Goal: Task Accomplishment & Management: Complete application form

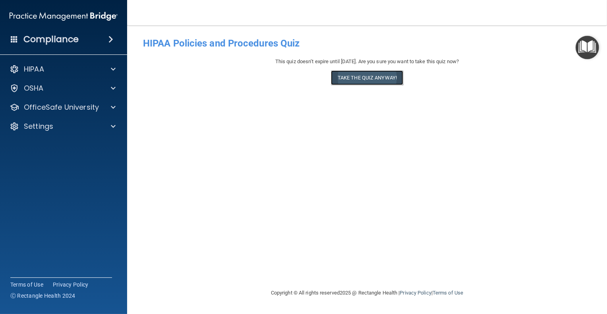
click at [385, 76] on button "Take the quiz anyway!" at bounding box center [367, 77] width 72 height 15
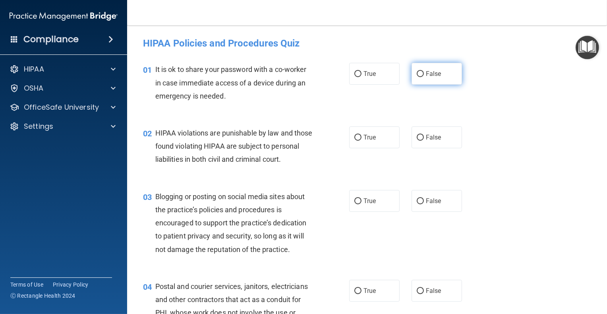
click at [417, 75] on input "False" at bounding box center [419, 74] width 7 height 6
radio input "true"
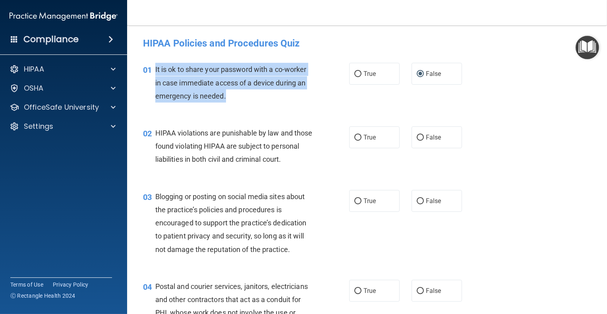
drag, startPoint x: 226, startPoint y: 95, endPoint x: 154, endPoint y: 72, distance: 75.7
click at [154, 72] on div "01 It is ok to share your password with a co-worker in case immediate access of…" at bounding box center [246, 85] width 230 height 44
copy div "It is ok to share your password with a co-worker in case immediate access of a …"
click at [356, 137] on input "True" at bounding box center [357, 138] width 7 height 6
radio input "true"
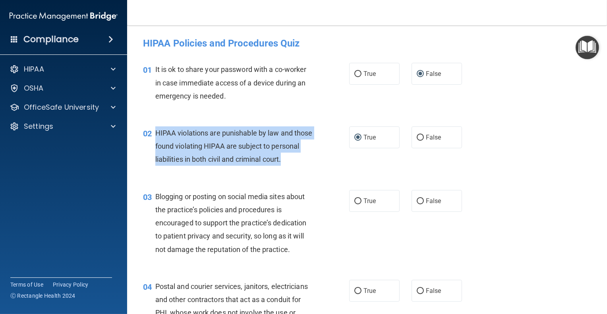
drag, startPoint x: 181, startPoint y: 174, endPoint x: 156, endPoint y: 137, distance: 44.4
click at [156, 137] on div "HIPAA violations are punishable by law and those found violating HIPAA are subj…" at bounding box center [237, 146] width 164 height 40
copy span "HIPAA violations are punishable by law and those found violating HIPAA are subj…"
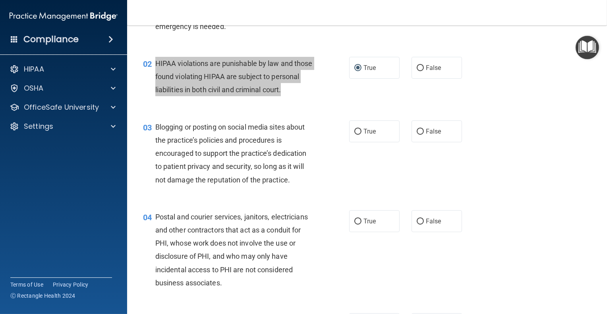
scroll to position [79, 0]
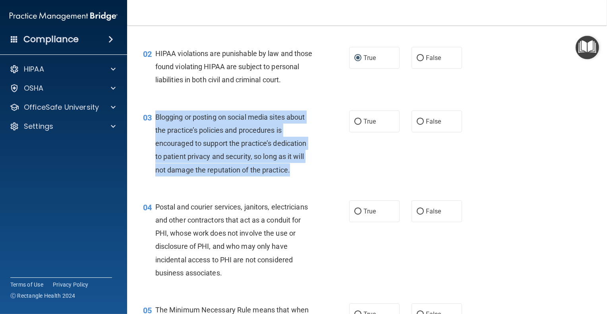
drag, startPoint x: 293, startPoint y: 182, endPoint x: 155, endPoint y: 131, distance: 147.3
click at [155, 131] on div "Blogging or posting on social media sites about the practice’s policies and pro…" at bounding box center [237, 143] width 164 height 66
copy span "Blogging or posting on social media sites about the practice’s policies and pro…"
click at [416, 125] on input "False" at bounding box center [419, 122] width 7 height 6
radio input "true"
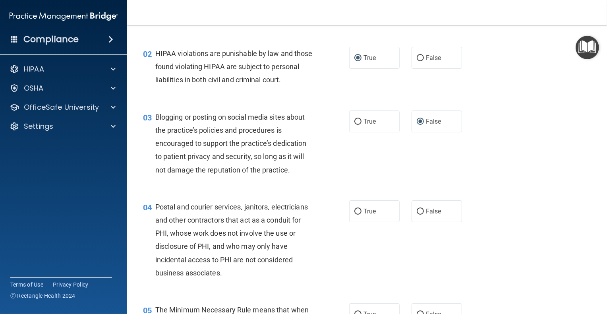
click at [385, 164] on div "03 Blogging or posting on social media sites about the practice’s policies and …" at bounding box center [367, 145] width 460 height 90
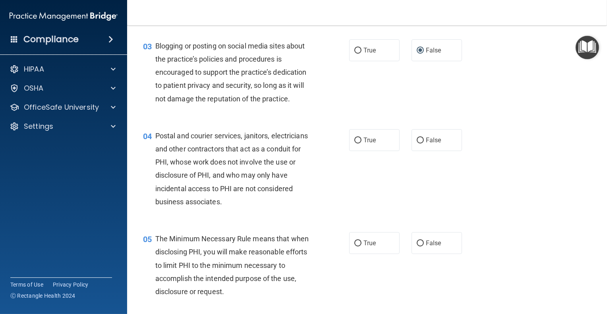
scroll to position [198, 0]
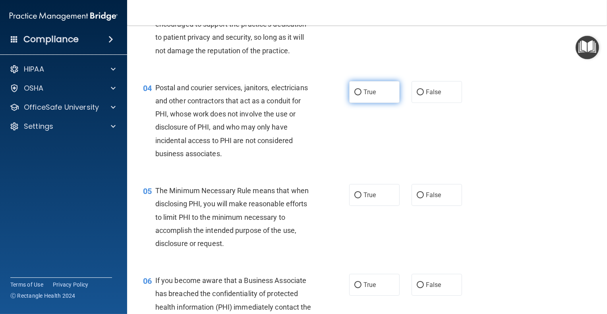
click at [354, 95] on input "True" at bounding box center [357, 92] width 7 height 6
radio input "true"
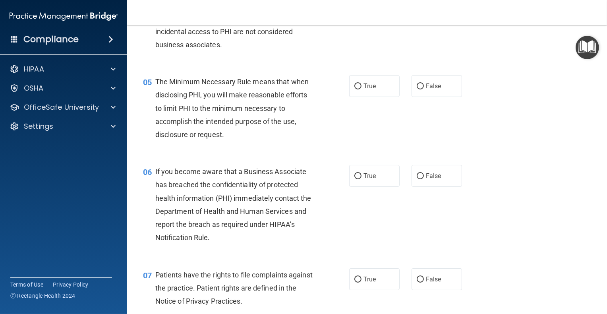
scroll to position [318, 0]
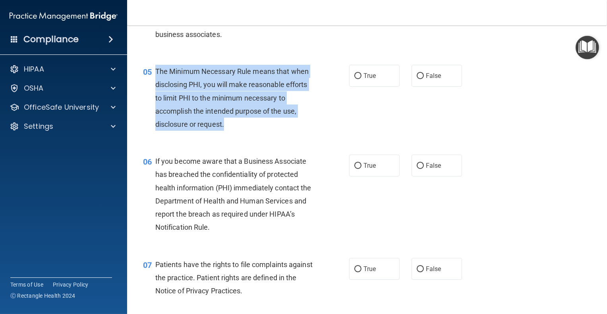
drag, startPoint x: 224, startPoint y: 140, endPoint x: 153, endPoint y: 88, distance: 87.7
click at [153, 88] on div "05 The Minimum Necessary Rule means that when disclosing PHI, you will make rea…" at bounding box center [246, 100] width 230 height 70
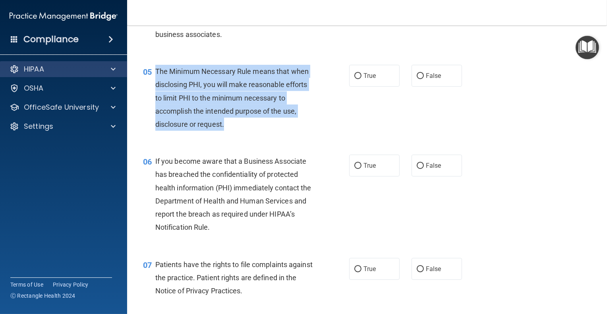
copy div "The Minimum Necessary Rule means that when disclosing PHI, you will make reason…"
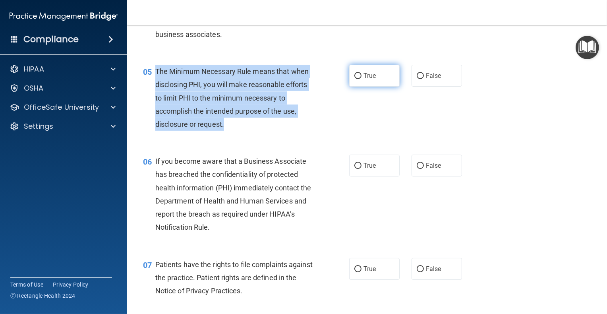
click at [354, 79] on input "True" at bounding box center [357, 76] width 7 height 6
radio input "true"
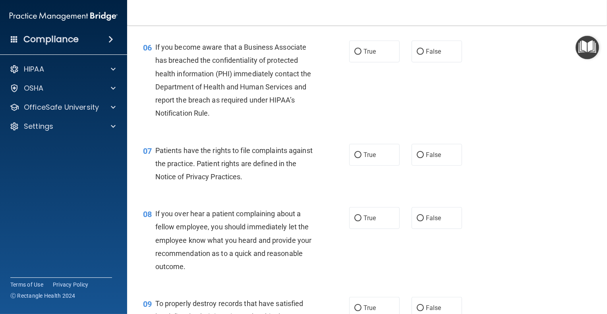
scroll to position [437, 0]
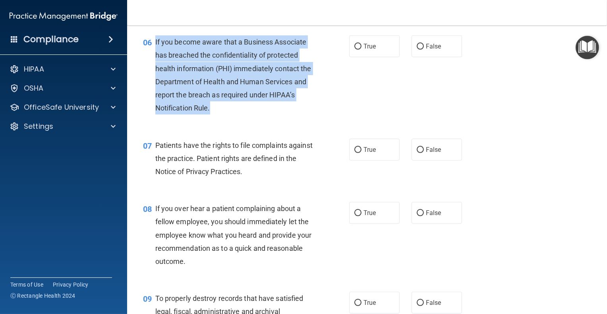
drag, startPoint x: 221, startPoint y: 119, endPoint x: 153, endPoint y: 56, distance: 92.7
click at [153, 56] on div "06 If you become aware that a Business Associate has breached the confidentiali…" at bounding box center [246, 76] width 230 height 83
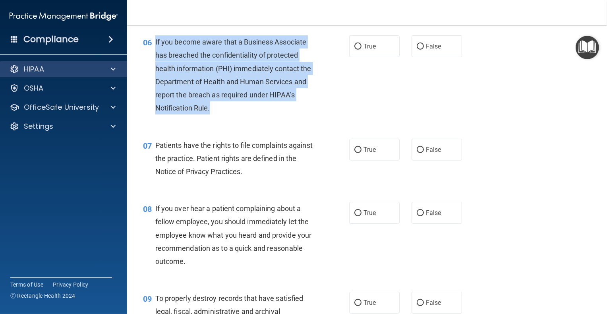
copy div "If you become aware that a Business Associate has breached the confidentiality …"
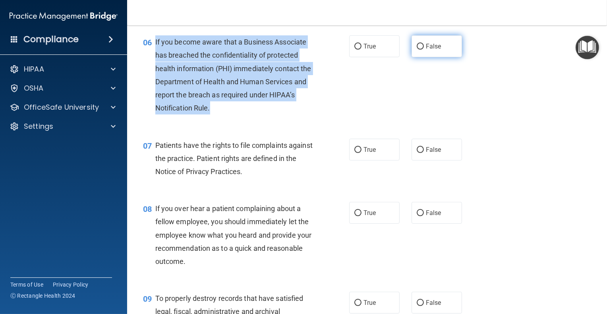
click at [416, 50] on input "False" at bounding box center [419, 47] width 7 height 6
radio input "true"
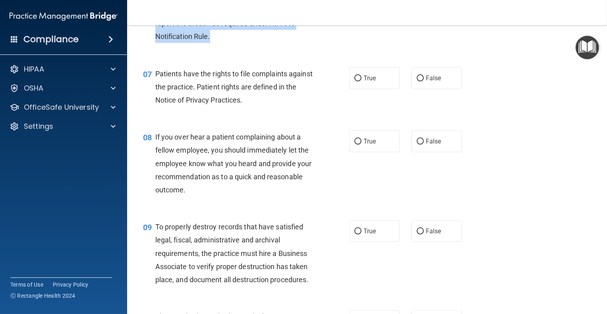
scroll to position [516, 0]
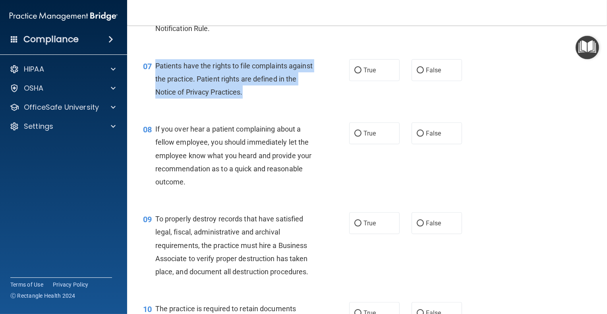
drag, startPoint x: 274, startPoint y: 106, endPoint x: 155, endPoint y: 83, distance: 121.2
click at [155, 83] on div "Patients have the rights to file complaints against the practice. Patient right…" at bounding box center [237, 79] width 164 height 40
copy span "Patients have the rights to file complaints against the practice. Patient right…"
click at [354, 73] on input "True" at bounding box center [357, 70] width 7 height 6
radio input "true"
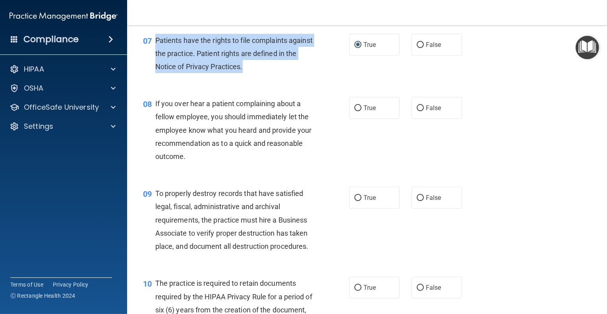
scroll to position [556, 0]
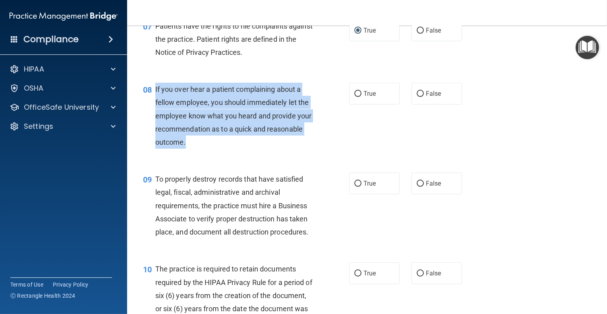
drag, startPoint x: 225, startPoint y: 152, endPoint x: 153, endPoint y: 107, distance: 84.8
click at [153, 107] on div "08 If you over hear a patient complaining about a fellow employee, you should i…" at bounding box center [246, 118] width 230 height 70
copy div "If you over hear a patient complaining about a fellow employee, you should imme…"
click at [417, 97] on input "False" at bounding box center [419, 94] width 7 height 6
radio input "true"
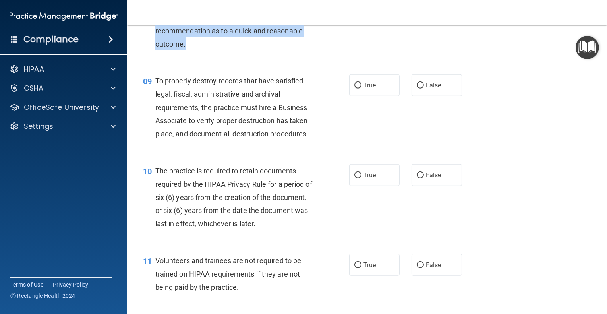
scroll to position [675, 0]
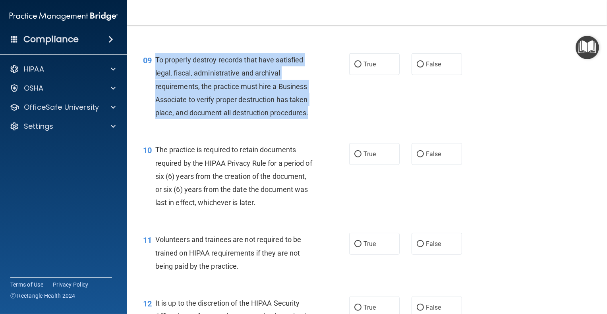
drag, startPoint x: 310, startPoint y: 127, endPoint x: 156, endPoint y: 73, distance: 164.2
click at [156, 73] on div "To properly destroy records that have satisfied legal, fiscal, administrative a…" at bounding box center [237, 86] width 164 height 66
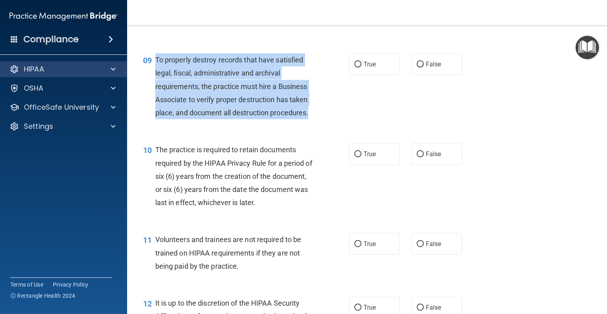
copy span "To properly destroy records that have satisfied legal, fiscal, administrative a…"
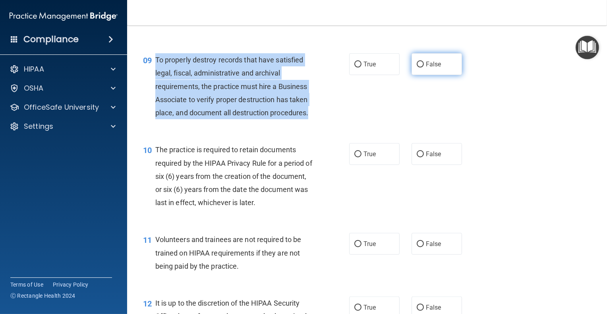
click at [416, 67] on input "False" at bounding box center [419, 65] width 7 height 6
radio input "true"
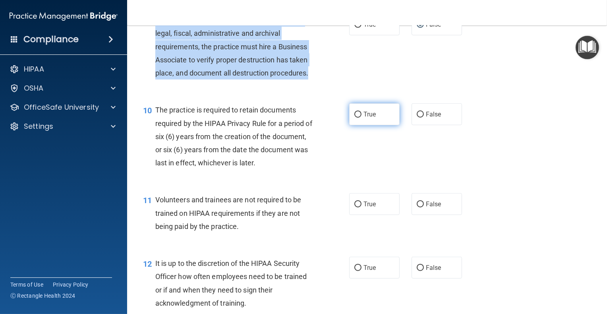
click at [355, 118] on input "True" at bounding box center [357, 115] width 7 height 6
radio input "true"
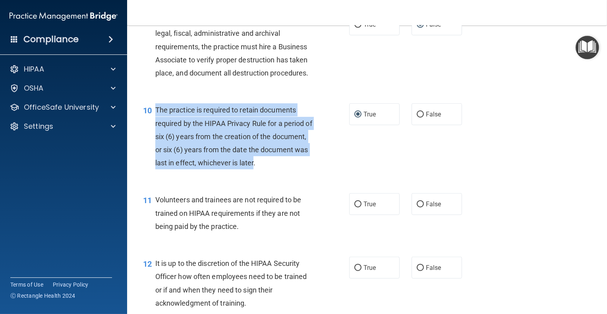
drag, startPoint x: 302, startPoint y: 173, endPoint x: 155, endPoint y: 126, distance: 154.5
click at [155, 126] on span "The practice is required to retain documents required by the HIPAA Privacy Rule…" at bounding box center [233, 136] width 157 height 61
copy span "The practice is required to retain documents required by the HIPAA Privacy Rule…"
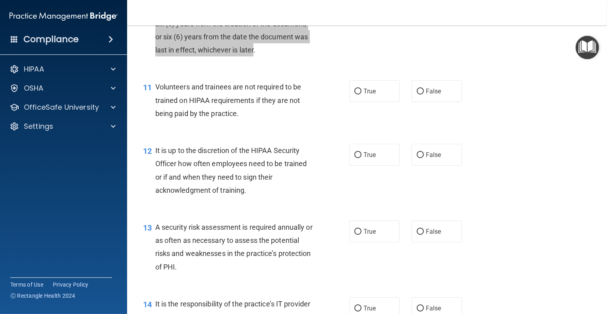
scroll to position [834, 0]
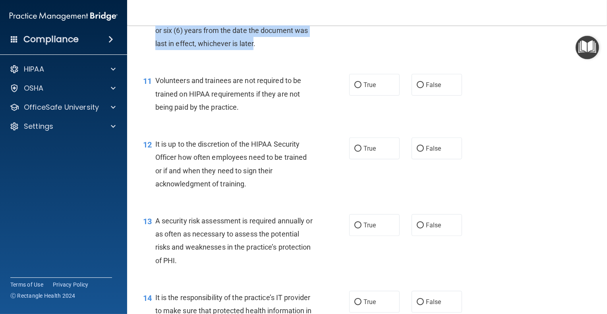
drag, startPoint x: 353, startPoint y: 98, endPoint x: 337, endPoint y: 99, distance: 16.0
click at [354, 88] on input "True" at bounding box center [357, 85] width 7 height 6
radio input "true"
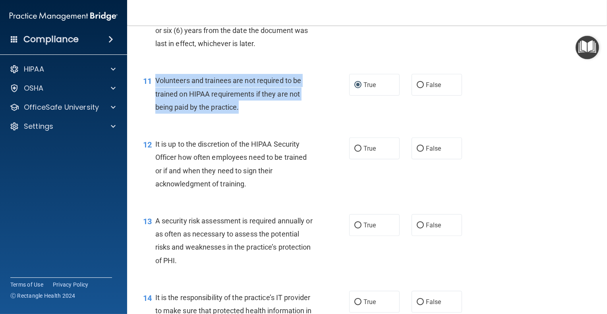
drag, startPoint x: 236, startPoint y: 118, endPoint x: 155, endPoint y: 98, distance: 83.9
click at [155, 98] on div "Volunteers and trainees are not required to be trained on HIPAA requirements if…" at bounding box center [237, 94] width 164 height 40
copy span "Volunteers and trainees are not required to be trained on HIPAA requirements if…"
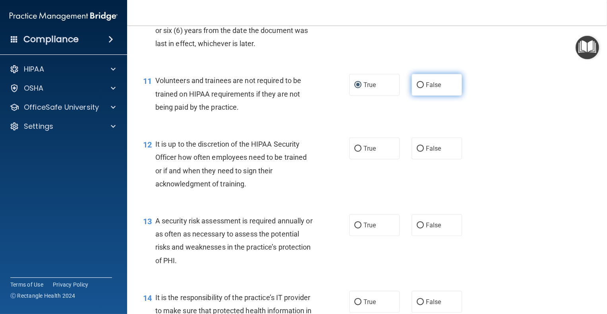
click at [418, 96] on label "False" at bounding box center [436, 85] width 50 height 22
click at [418, 88] on input "False" at bounding box center [419, 85] width 7 height 6
radio input "true"
radio input "false"
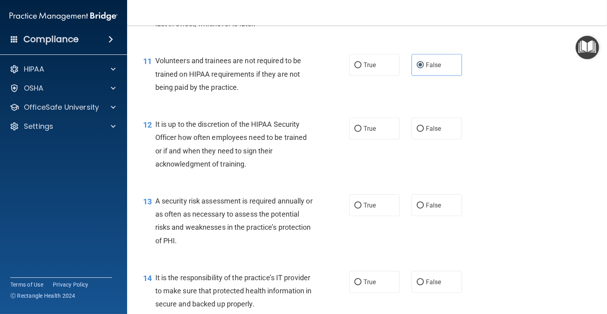
scroll to position [873, 0]
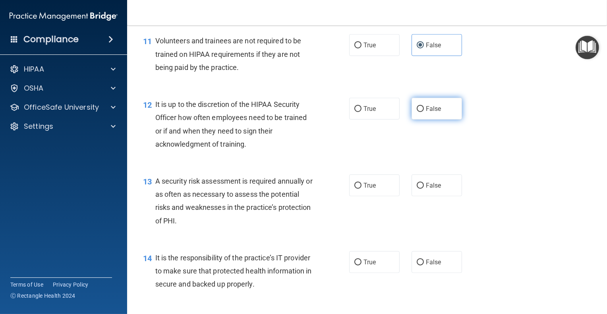
click at [426, 112] on span "False" at bounding box center [433, 109] width 15 height 8
click at [422, 112] on input "False" at bounding box center [419, 109] width 7 height 6
radio input "true"
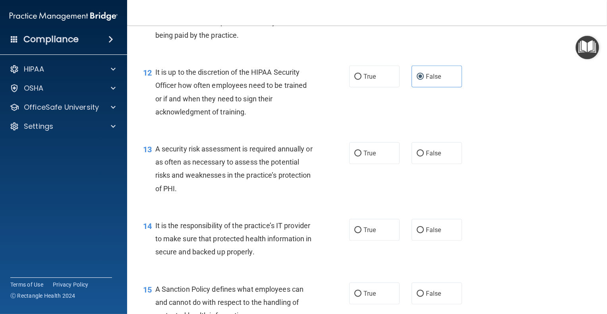
scroll to position [953, 0]
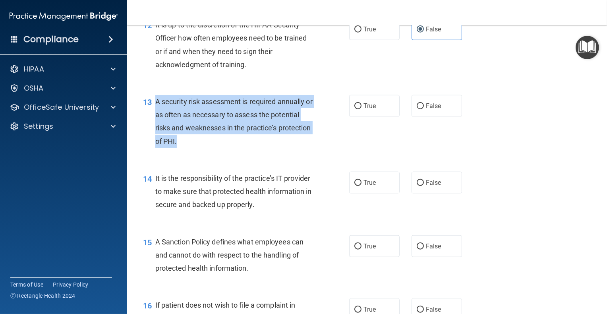
drag, startPoint x: 215, startPoint y: 148, endPoint x: 154, endPoint y: 118, distance: 68.2
click at [154, 118] on div "13 A security risk assessment is required annually or as often as necessary to …" at bounding box center [246, 123] width 230 height 57
click at [356, 109] on input "True" at bounding box center [357, 106] width 7 height 6
radio input "true"
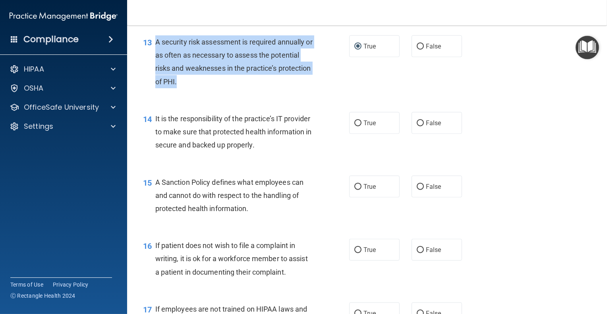
scroll to position [1032, 0]
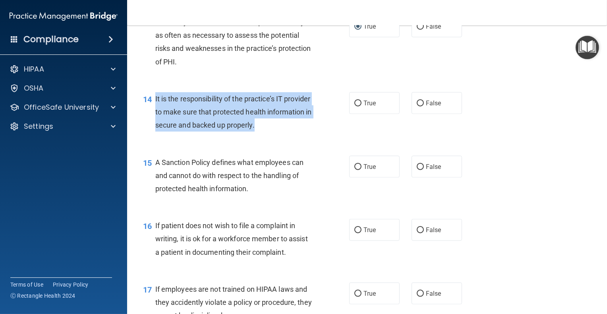
drag, startPoint x: 155, startPoint y: 112, endPoint x: 305, endPoint y: 142, distance: 153.0
click at [305, 132] on div "It is the responsibility of the practice’s IT provider to make sure that protec…" at bounding box center [237, 112] width 164 height 40
click at [416, 106] on input "False" at bounding box center [419, 103] width 7 height 6
radio input "true"
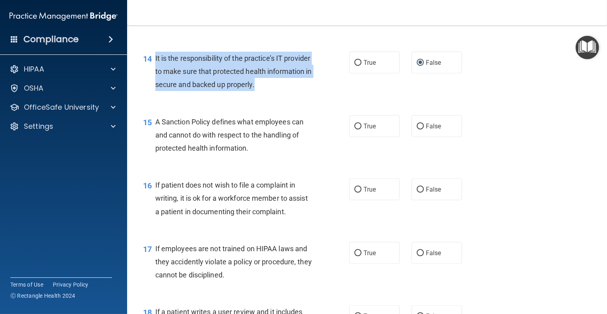
scroll to position [1112, 0]
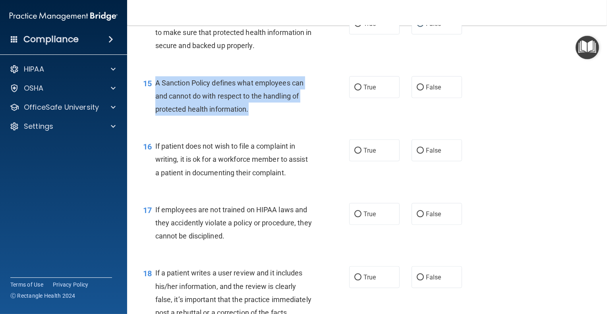
drag, startPoint x: 230, startPoint y: 119, endPoint x: 155, endPoint y: 96, distance: 78.9
click at [155, 96] on div "A Sanction Policy defines what employees can and cannot do with respect to the …" at bounding box center [237, 96] width 164 height 40
click at [356, 91] on input "True" at bounding box center [357, 88] width 7 height 6
radio input "true"
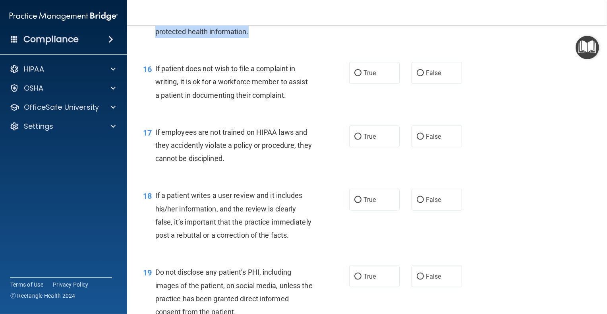
scroll to position [1191, 0]
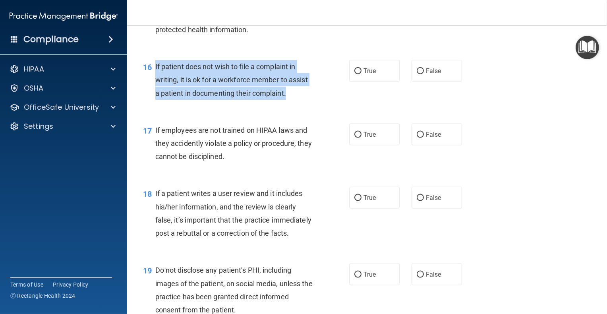
drag, startPoint x: 298, startPoint y: 104, endPoint x: 155, endPoint y: 83, distance: 144.4
click at [155, 83] on div "If patient does not wish to file a complaint in writing, it is ok for a workfor…" at bounding box center [237, 80] width 164 height 40
click at [356, 74] on input "True" at bounding box center [357, 71] width 7 height 6
radio input "true"
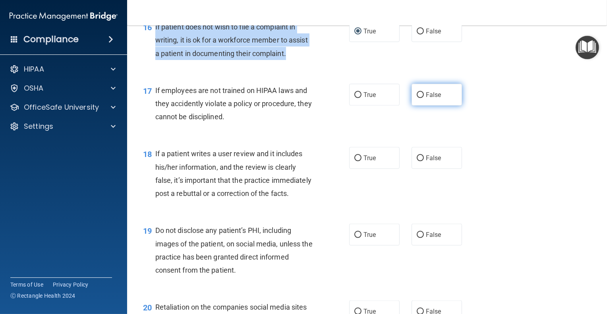
click at [416, 98] on input "False" at bounding box center [419, 95] width 7 height 6
radio input "true"
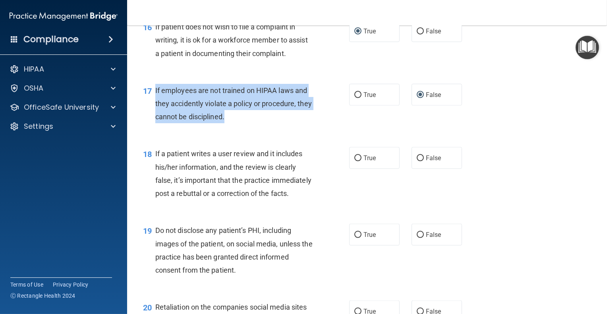
drag, startPoint x: 257, startPoint y: 134, endPoint x: 151, endPoint y: 110, distance: 108.6
click at [151, 110] on div "17 If employees are not trained on HIPAA laws and they accidently violate a pol…" at bounding box center [246, 106] width 230 height 44
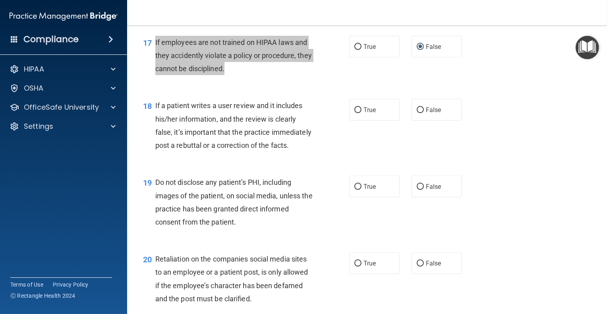
scroll to position [1310, 0]
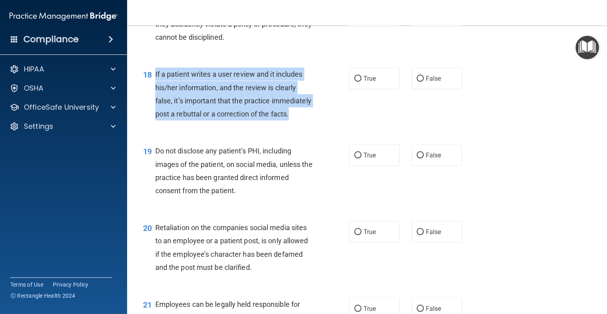
drag, startPoint x: 189, startPoint y: 141, endPoint x: 153, endPoint y: 91, distance: 61.5
click at [153, 91] on div "18 If a patient writes a user review and it includes his/her information, and t…" at bounding box center [246, 95] width 230 height 57
click at [416, 82] on input "False" at bounding box center [419, 79] width 7 height 6
radio input "true"
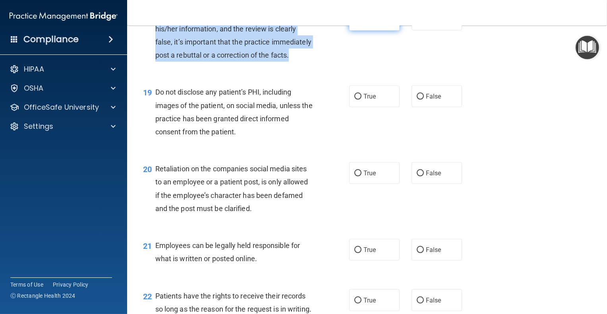
scroll to position [1389, 0]
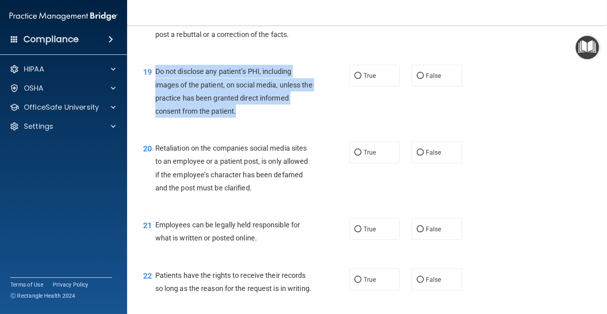
drag, startPoint x: 250, startPoint y: 138, endPoint x: 154, endPoint y: 98, distance: 103.4
click at [154, 98] on div "19 Do not disclose any patient’s PHI, including images of the patient, on socia…" at bounding box center [246, 93] width 230 height 57
click at [354, 79] on input "True" at bounding box center [357, 76] width 7 height 6
radio input "true"
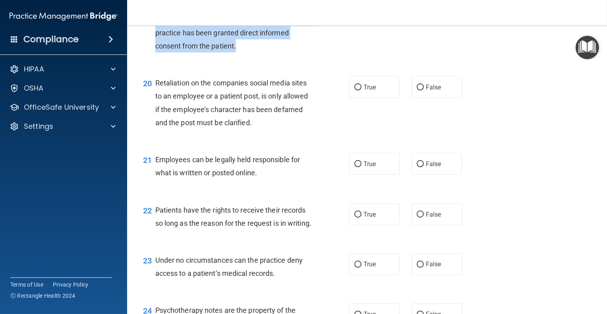
scroll to position [1469, 0]
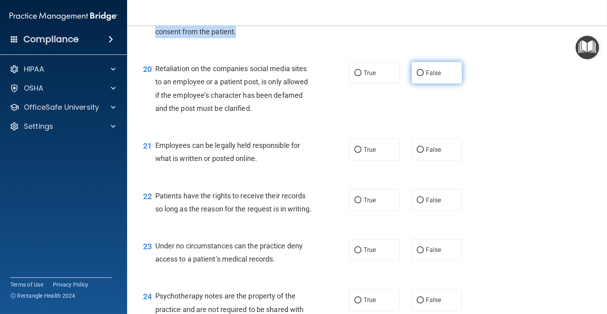
drag, startPoint x: 417, startPoint y: 98, endPoint x: 410, endPoint y: 103, distance: 8.6
click at [417, 76] on input "False" at bounding box center [419, 73] width 7 height 6
radio input "true"
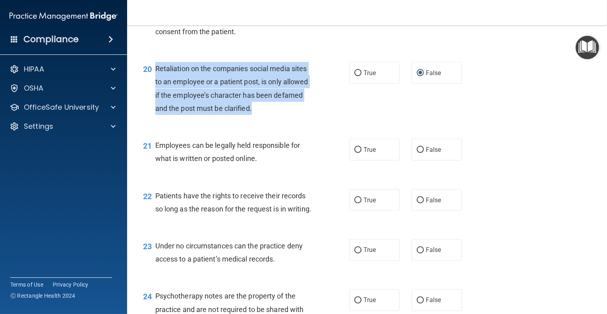
drag, startPoint x: 272, startPoint y: 134, endPoint x: 156, endPoint y: 98, distance: 120.5
click at [156, 98] on div "Retaliation on the companies social media sites to an employee or a patient pos…" at bounding box center [237, 88] width 164 height 53
click at [327, 119] on div "20 Retaliation on the companies social media sites to an employee or a patient …" at bounding box center [246, 90] width 230 height 57
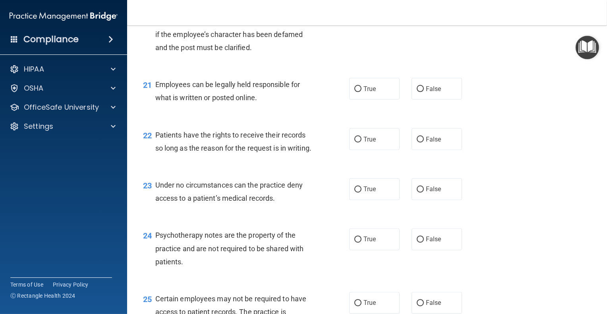
scroll to position [1548, 0]
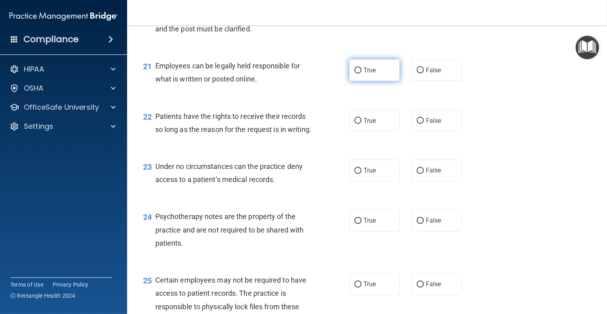
click at [355, 73] on input "True" at bounding box center [357, 70] width 7 height 6
radio input "true"
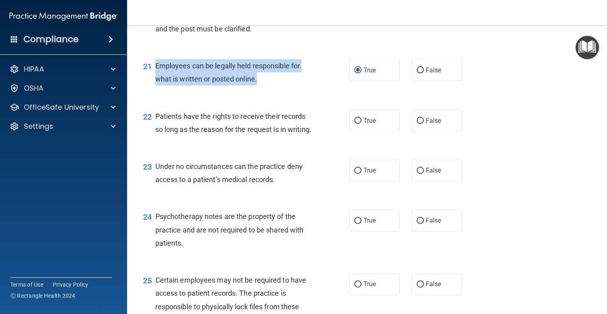
drag, startPoint x: 268, startPoint y: 102, endPoint x: 154, endPoint y: 94, distance: 114.6
click at [154, 89] on div "21 Employees can be legally held responsible for what is written or posted onli…" at bounding box center [246, 74] width 230 height 30
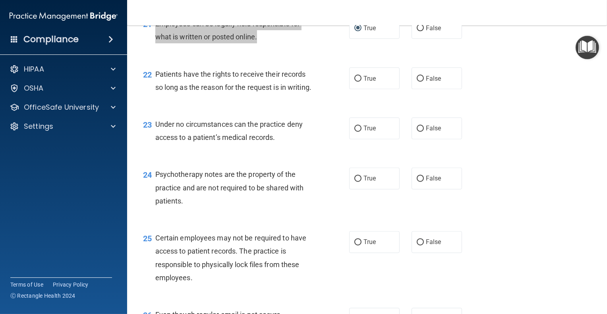
scroll to position [1628, 0]
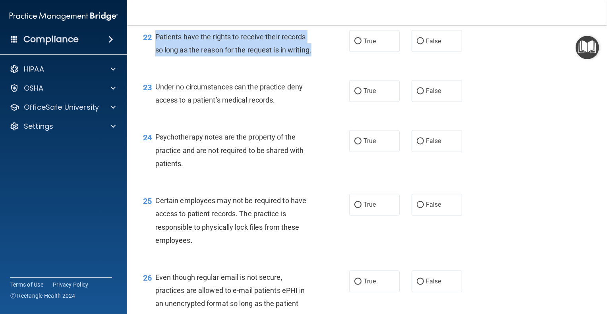
drag, startPoint x: 189, startPoint y: 90, endPoint x: 156, endPoint y: 64, distance: 41.3
click at [156, 56] on div "Patients have the rights to receive their records so long as the reason for the…" at bounding box center [237, 43] width 164 height 26
click at [416, 44] on input "False" at bounding box center [419, 42] width 7 height 6
radio input "true"
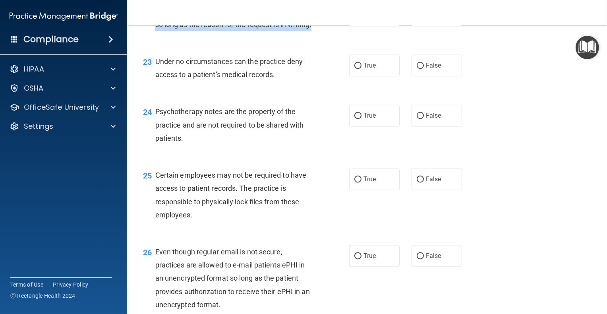
scroll to position [1667, 0]
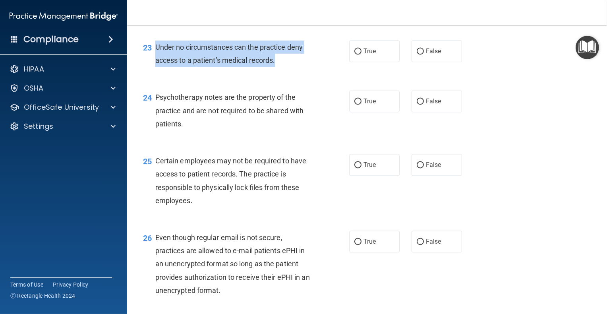
drag, startPoint x: 286, startPoint y: 101, endPoint x: 155, endPoint y: 87, distance: 131.8
click at [155, 67] on div "Under no circumstances can the practice deny access to a patient’s medical reco…" at bounding box center [237, 53] width 164 height 26
click at [416, 55] on input "False" at bounding box center [419, 52] width 7 height 6
radio input "true"
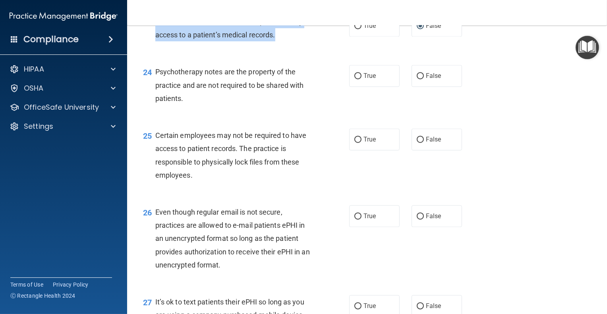
scroll to position [1707, 0]
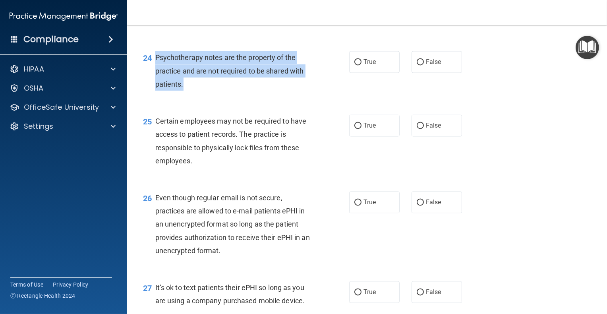
drag, startPoint x: 194, startPoint y: 122, endPoint x: 156, endPoint y: 98, distance: 44.4
click at [156, 91] on div "Psychotherapy notes are the property of the practice and are not required to be…" at bounding box center [237, 71] width 164 height 40
click at [354, 65] on input "True" at bounding box center [357, 62] width 7 height 6
radio input "true"
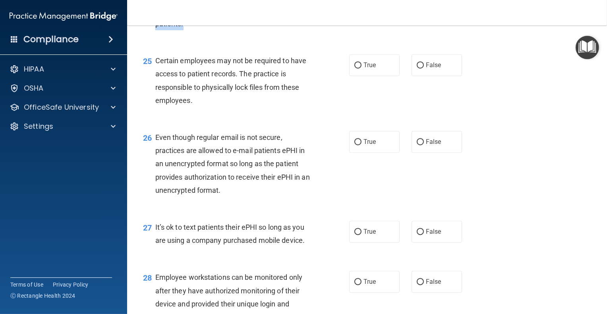
scroll to position [1786, 0]
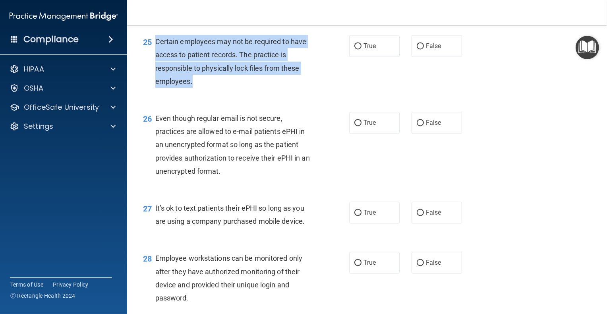
drag, startPoint x: 201, startPoint y: 118, endPoint x: 155, endPoint y: 83, distance: 58.4
click at [155, 83] on div "Certain employees may not be required to have access to patient records. The pr…" at bounding box center [237, 61] width 164 height 53
click at [322, 84] on div "25 Certain employees may not be required to have access to patient records. The…" at bounding box center [246, 63] width 230 height 57
click at [326, 92] on div "25 Certain employees may not be required to have access to patient records. The…" at bounding box center [246, 63] width 230 height 57
click at [355, 49] on input "True" at bounding box center [357, 46] width 7 height 6
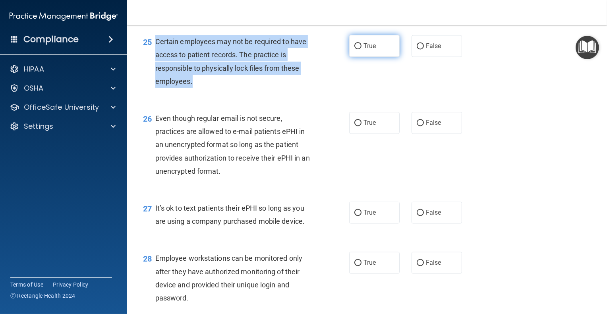
radio input "true"
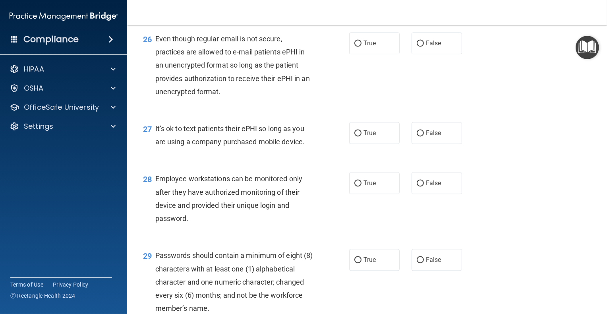
scroll to position [1906, 0]
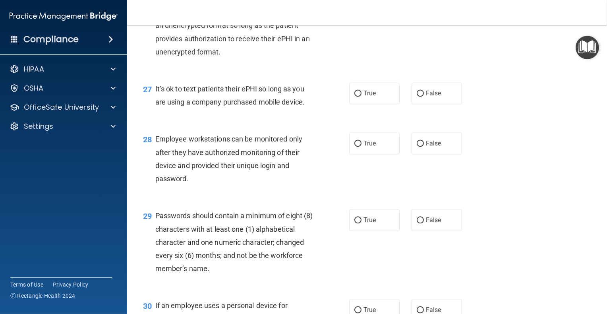
click at [416, 7] on input "False" at bounding box center [419, 4] width 7 height 6
radio input "true"
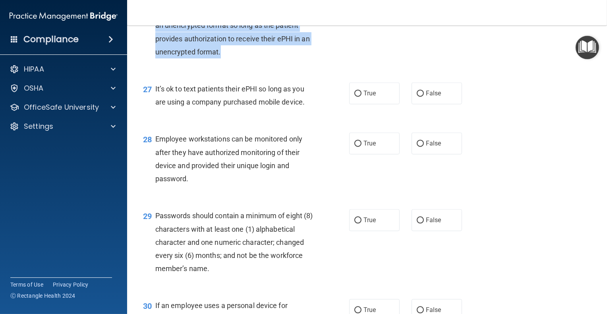
drag, startPoint x: 227, startPoint y: 87, endPoint x: 156, endPoint y: 42, distance: 84.6
click at [156, 42] on div "Even though regular email is not secure, practices are allowed to e-mail patien…" at bounding box center [237, 25] width 164 height 66
click at [356, 7] on input "True" at bounding box center [357, 4] width 7 height 6
radio input "true"
radio input "false"
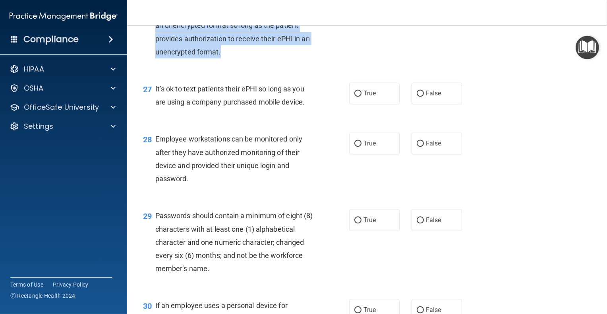
click at [334, 62] on div "26 Even though regular email is not secure, practices are allowed to e-mail pat…" at bounding box center [246, 27] width 230 height 70
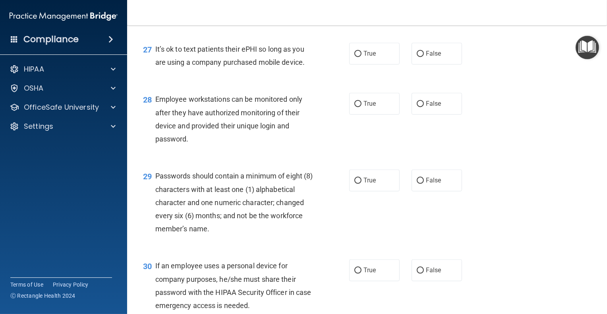
scroll to position [1985, 0]
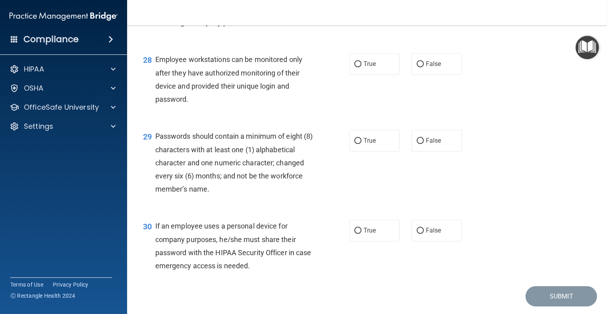
drag, startPoint x: 308, startPoint y: 62, endPoint x: 154, endPoint y: 52, distance: 154.3
click at [154, 33] on div "27 It’s ok to text patients their ePHI so long as you are using a company purch…" at bounding box center [246, 18] width 230 height 30
click at [417, 17] on input "False" at bounding box center [419, 14] width 7 height 6
radio input "true"
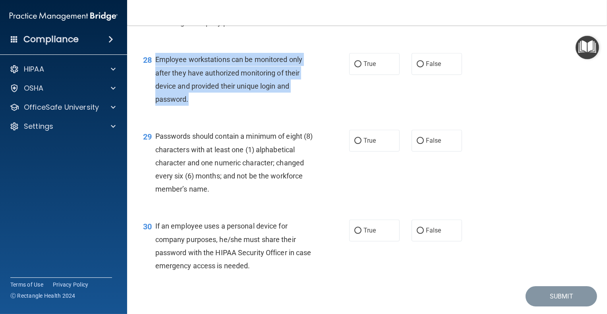
drag, startPoint x: 214, startPoint y: 137, endPoint x: 154, endPoint y: 101, distance: 69.6
click at [154, 101] on div "28 Employee workstations can be monitored only after they have authorized monit…" at bounding box center [246, 81] width 230 height 57
click at [418, 67] on input "False" at bounding box center [419, 64] width 7 height 6
radio input "true"
click at [333, 110] on div "28 Employee workstations can be monitored only after they have authorized monit…" at bounding box center [246, 81] width 230 height 57
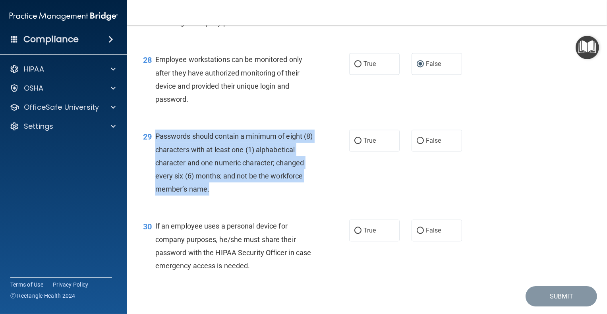
drag, startPoint x: 220, startPoint y: 227, endPoint x: 155, endPoint y: 178, distance: 80.7
click at [155, 178] on div "Passwords should contain a minimum of eight (8) characters with at least one (1…" at bounding box center [237, 162] width 164 height 66
click at [354, 144] on input "True" at bounding box center [357, 141] width 7 height 6
radio input "true"
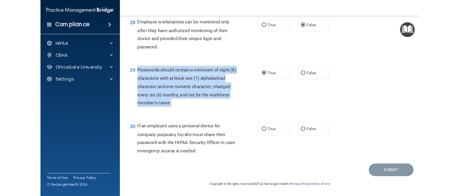
scroll to position [2048, 0]
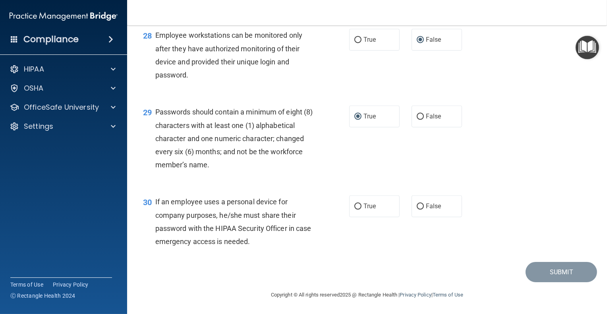
click at [324, 176] on div "29 Passwords should contain a minimum of eight (8) characters with at least one…" at bounding box center [367, 140] width 460 height 90
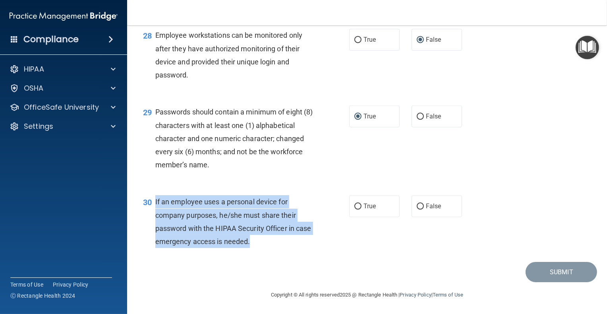
drag, startPoint x: 272, startPoint y: 242, endPoint x: 155, endPoint y: 202, distance: 123.8
click at [155, 202] on div "If an employee uses a personal device for company purposes, he/she must share t…" at bounding box center [237, 221] width 164 height 53
click at [418, 205] on input "False" at bounding box center [419, 206] width 7 height 6
radio input "true"
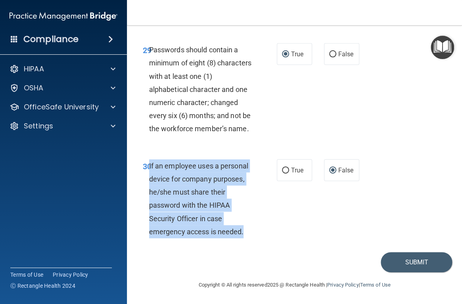
scroll to position [2747, 0]
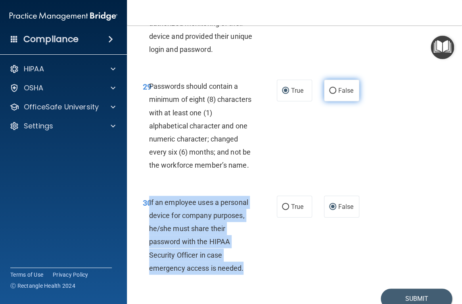
click at [329, 94] on input "False" at bounding box center [332, 91] width 7 height 6
radio input "true"
radio input "false"
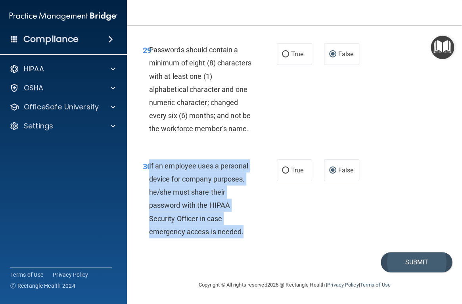
scroll to position [2834, 0]
click at [423, 262] on button "Submit" at bounding box center [416, 262] width 71 height 20
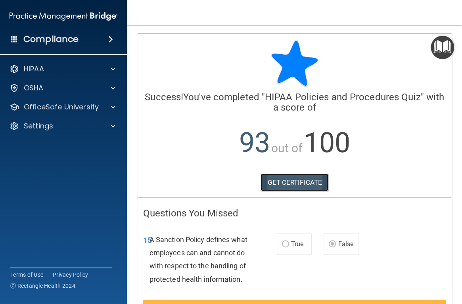
click at [299, 176] on link "GET CERTIFICATE" at bounding box center [295, 182] width 68 height 17
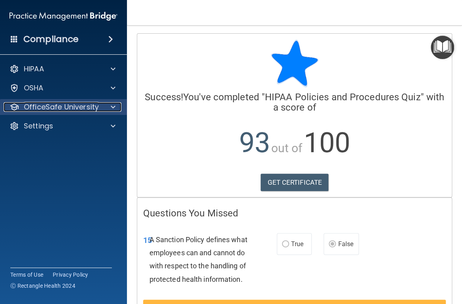
click at [46, 106] on p "OfficeSafe University" at bounding box center [61, 107] width 75 height 10
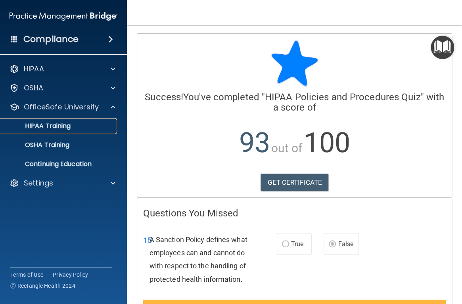
click at [48, 129] on p "HIPAA Training" at bounding box center [38, 126] width 66 height 8
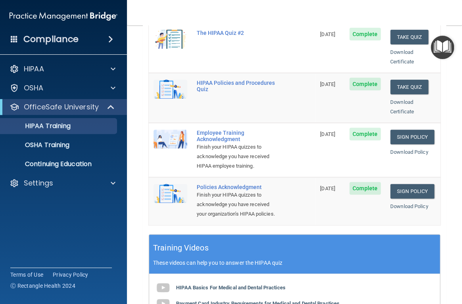
scroll to position [125, 0]
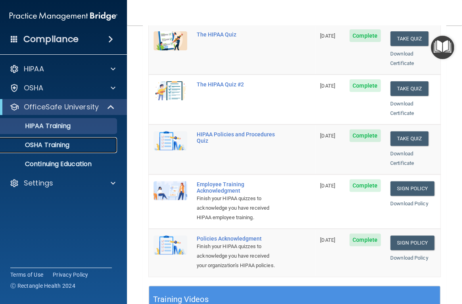
click at [62, 148] on p "OSHA Training" at bounding box center [37, 145] width 64 height 8
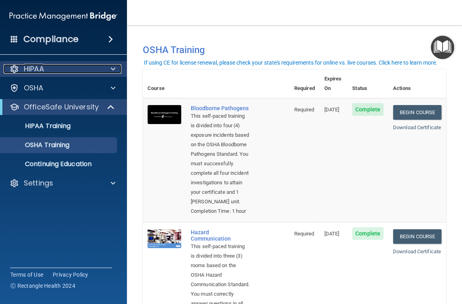
click at [49, 67] on div "HIPAA" at bounding box center [53, 69] width 98 height 10
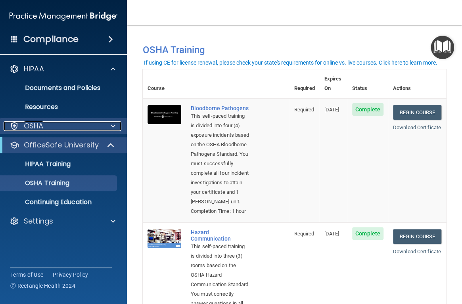
click at [49, 124] on div "OSHA" at bounding box center [53, 126] width 98 height 10
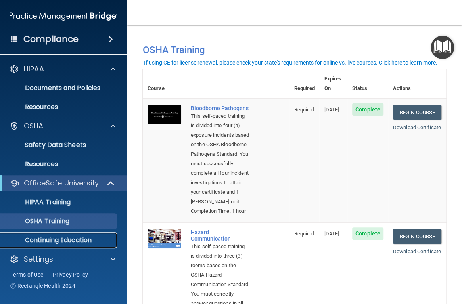
click at [54, 237] on p "Continuing Education" at bounding box center [59, 241] width 108 height 8
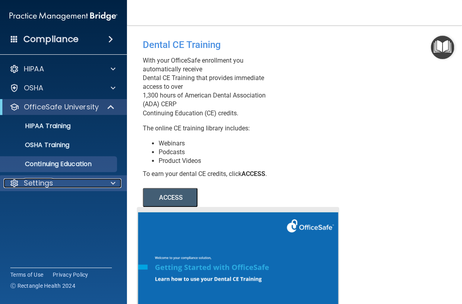
click at [67, 187] on div "Settings" at bounding box center [53, 184] width 98 height 10
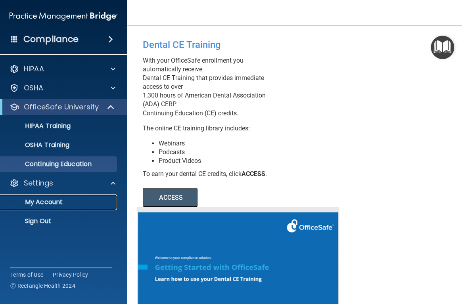
click at [53, 202] on p "My Account" at bounding box center [59, 202] width 108 height 8
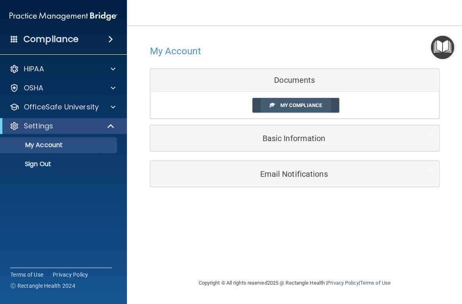
click at [318, 106] on span "My Compliance" at bounding box center [301, 105] width 42 height 6
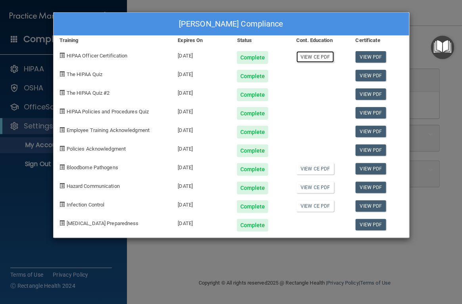
click at [302, 56] on link "View CE PDF" at bounding box center [316, 57] width 38 height 12
click at [310, 168] on link "View CE PDF" at bounding box center [316, 169] width 38 height 12
click at [368, 54] on link "View PDF" at bounding box center [371, 57] width 31 height 12
click at [436, 16] on div "[PERSON_NAME] Compliance Training Expires On Status Cont. Education Certificate…" at bounding box center [231, 152] width 462 height 304
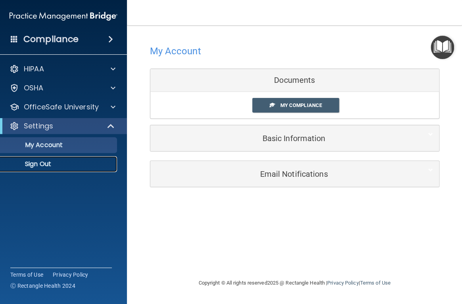
click at [53, 159] on link "Sign Out" at bounding box center [54, 164] width 125 height 16
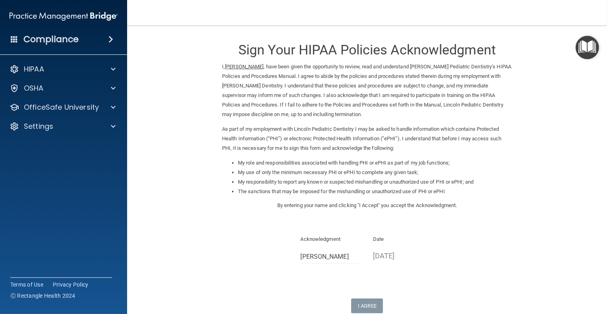
scroll to position [40, 0]
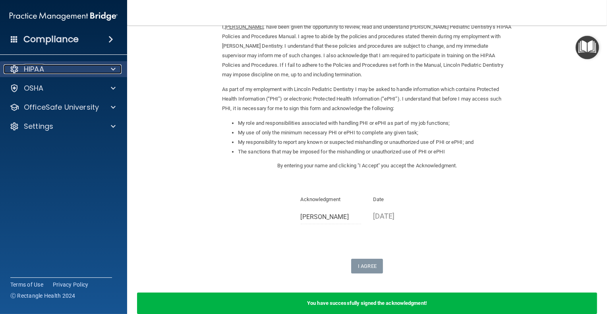
click at [34, 67] on p "HIPAA" at bounding box center [34, 69] width 20 height 10
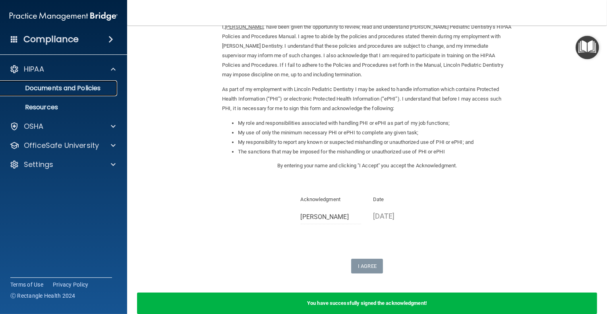
click at [76, 87] on p "Documents and Policies" at bounding box center [59, 88] width 108 height 8
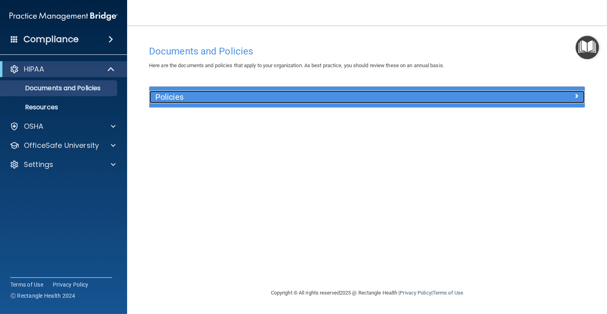
click at [181, 100] on h5 "Policies" at bounding box center [312, 96] width 314 height 9
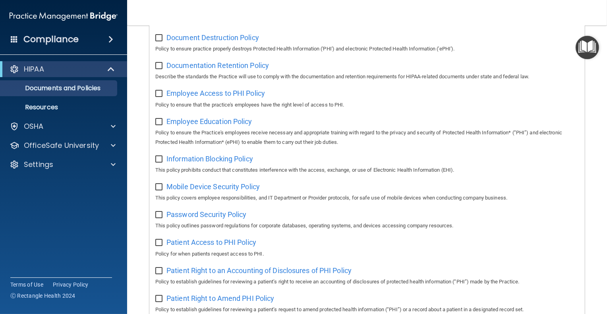
scroll to position [238, 0]
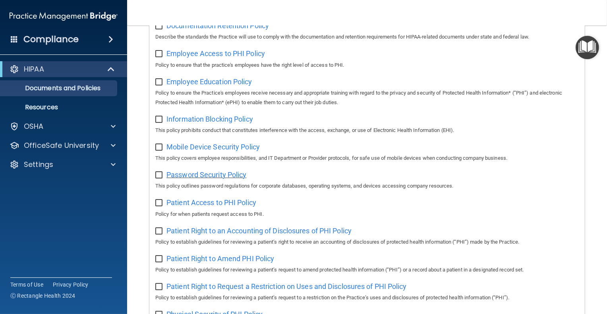
click at [228, 173] on span "Password Security Policy" at bounding box center [206, 174] width 80 height 8
